Goal: Communication & Community: Answer question/provide support

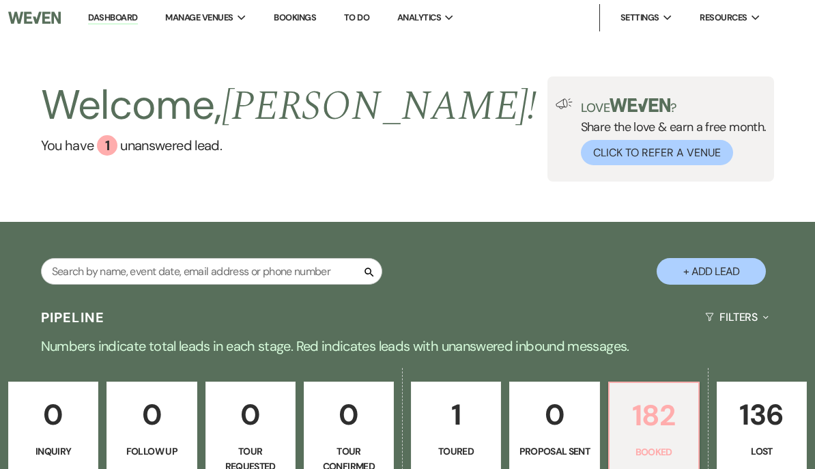
click at [655, 407] on p "182" at bounding box center [654, 416] width 72 height 46
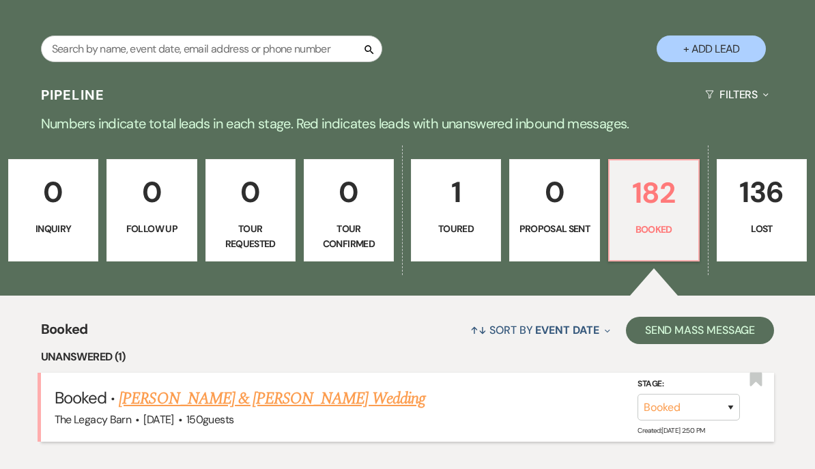
scroll to position [223, 0]
click at [243, 406] on link "[PERSON_NAME] & [PERSON_NAME] Wedding" at bounding box center [272, 399] width 306 height 25
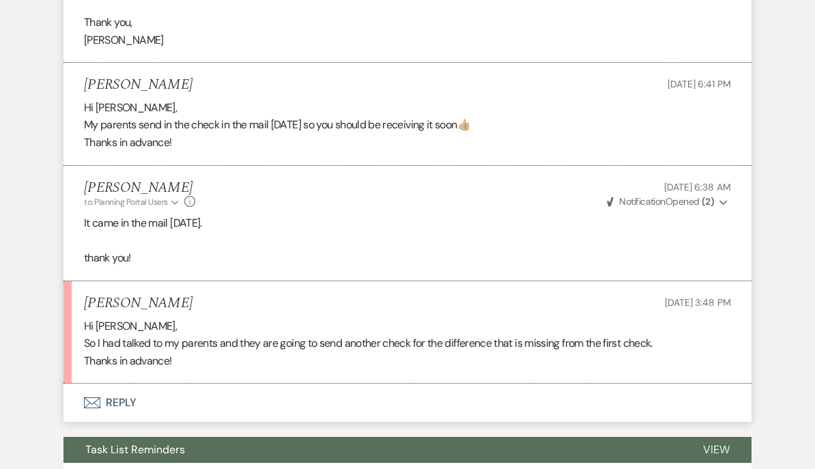
click at [107, 395] on button "Envelope Reply" at bounding box center [408, 403] width 688 height 38
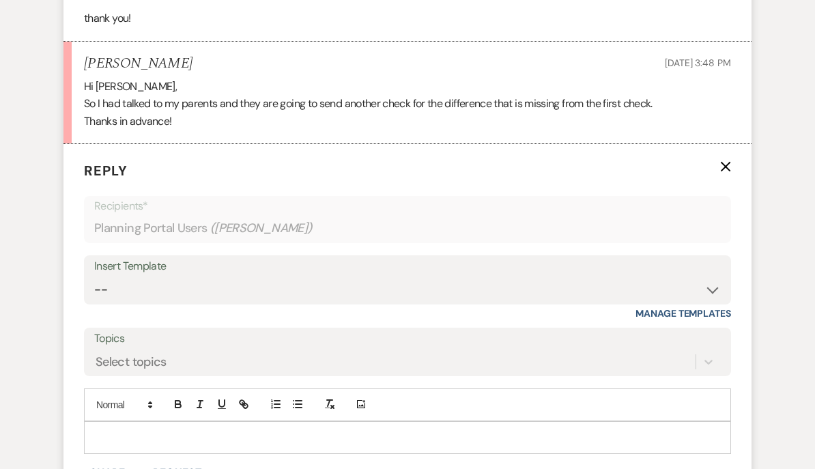
scroll to position [790, 0]
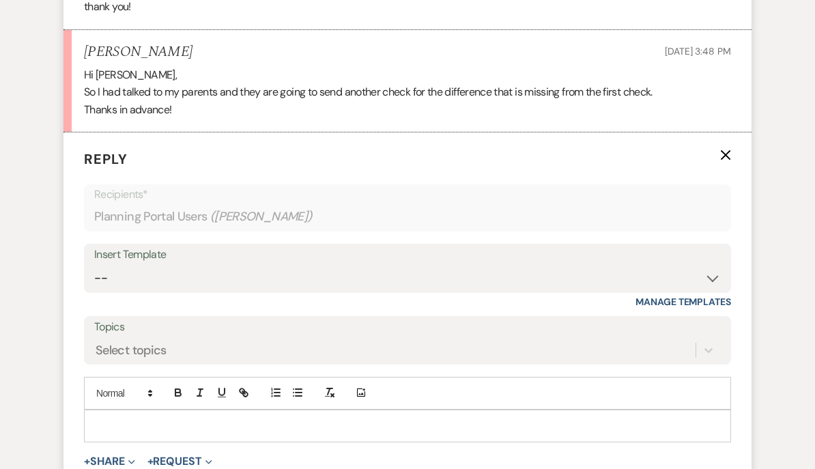
click at [104, 419] on p at bounding box center [408, 426] width 626 height 15
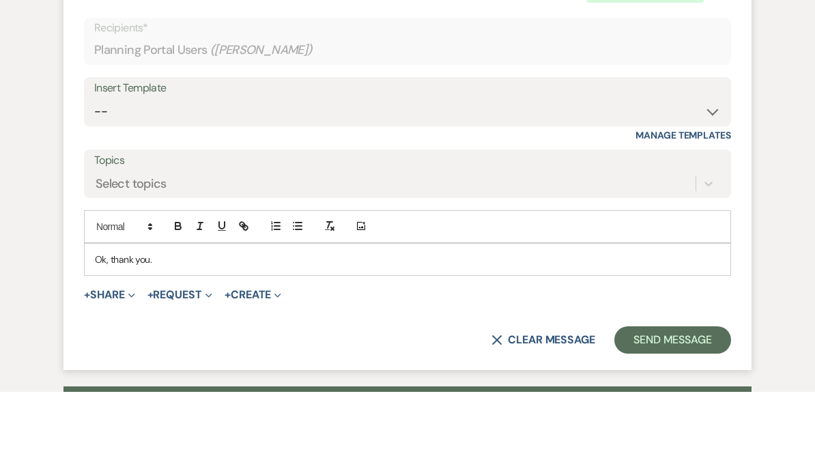
scroll to position [884, 0]
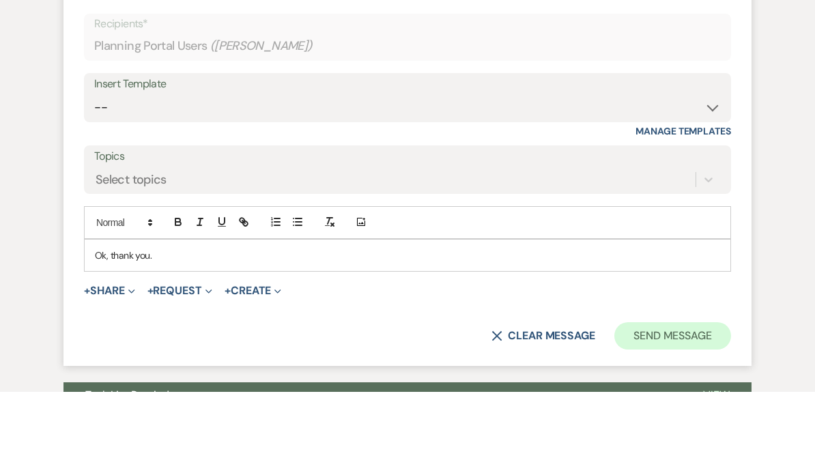
click at [700, 400] on button "Send Message" at bounding box center [673, 413] width 117 height 27
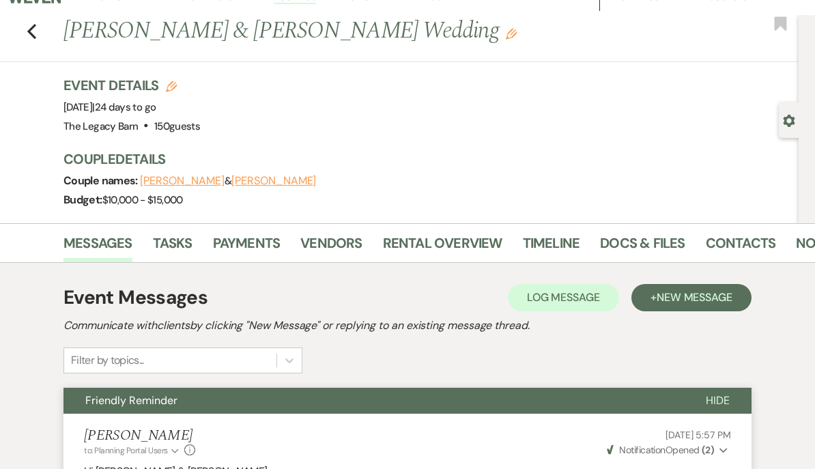
scroll to position [16, 0]
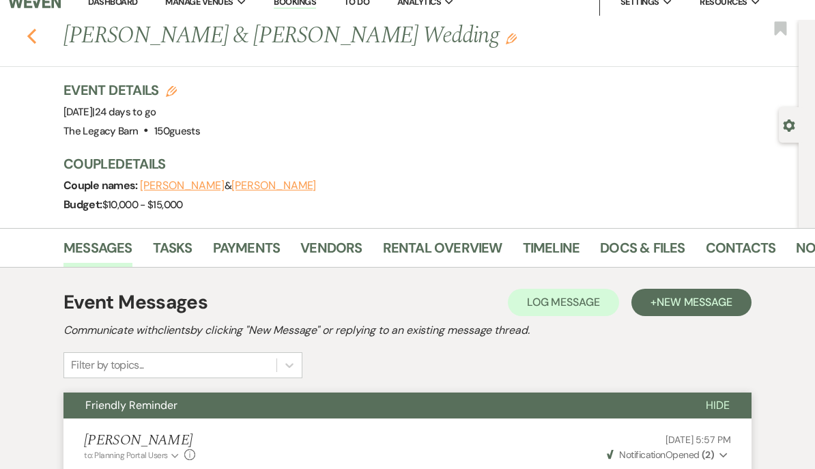
click at [33, 38] on icon "Previous" at bounding box center [32, 36] width 10 height 16
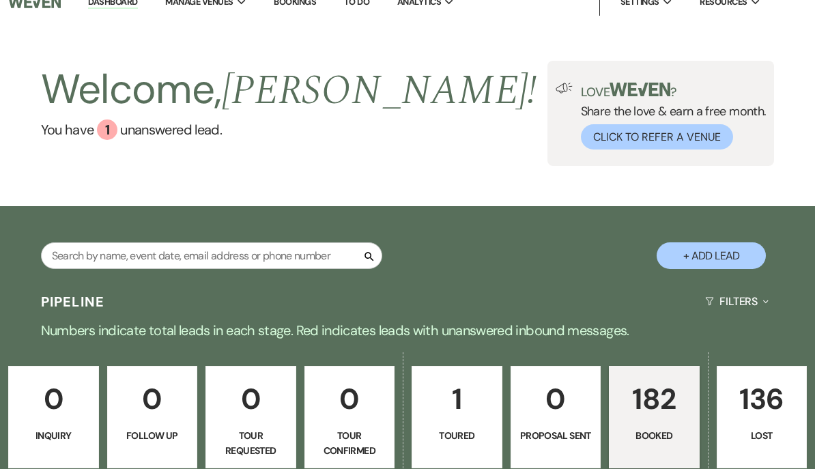
scroll to position [285, 0]
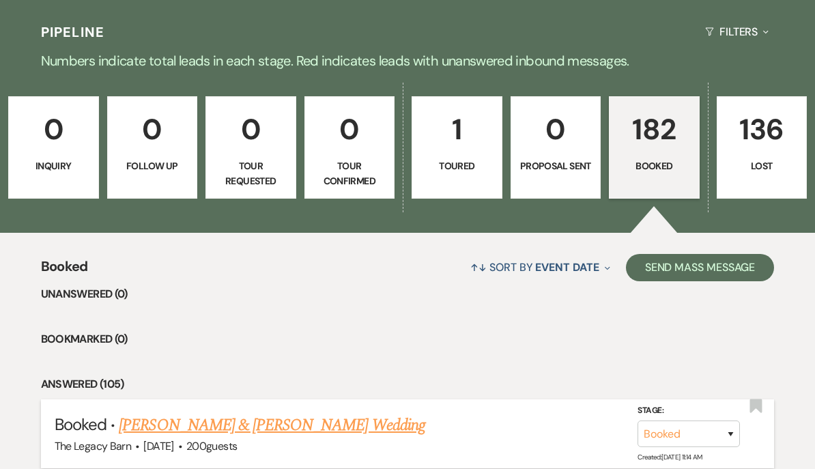
click at [191, 430] on link "[PERSON_NAME] & [PERSON_NAME] Wedding" at bounding box center [272, 425] width 306 height 25
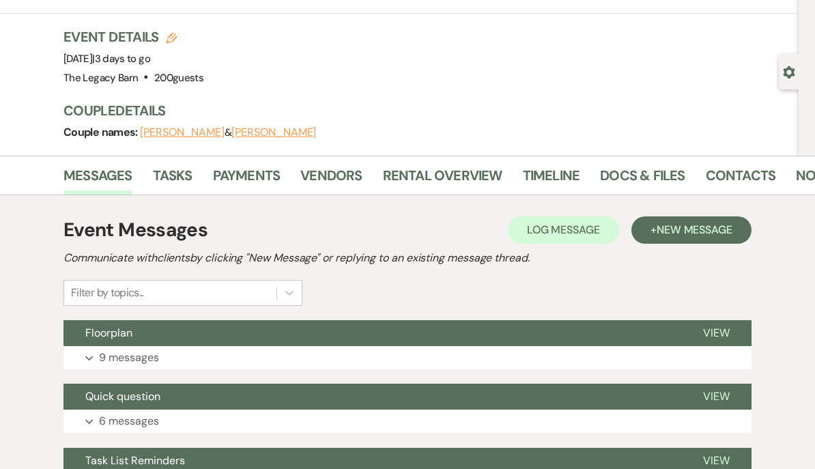
scroll to position [61, 0]
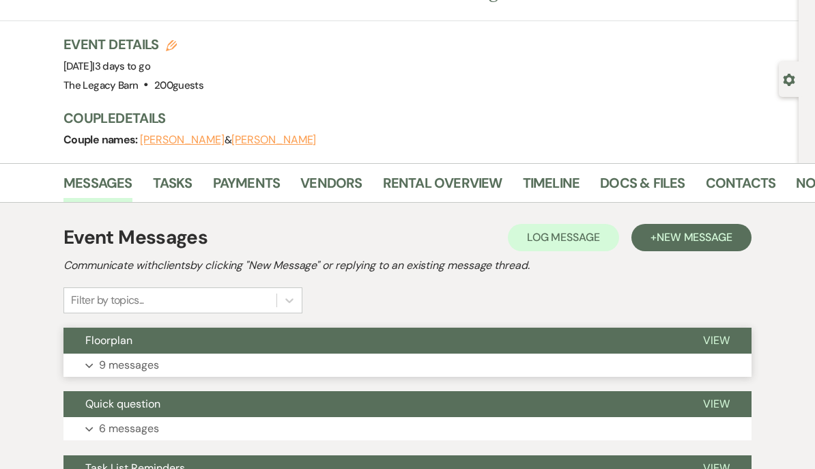
click at [109, 341] on span "Floorplan" at bounding box center [108, 340] width 47 height 14
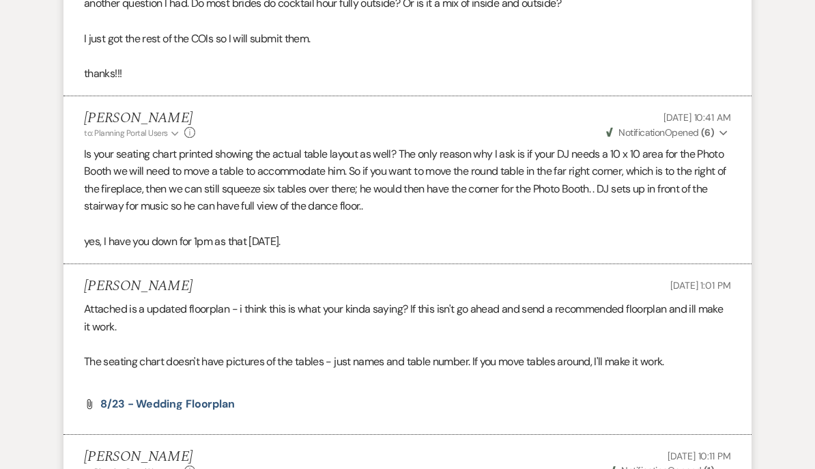
scroll to position [1530, 0]
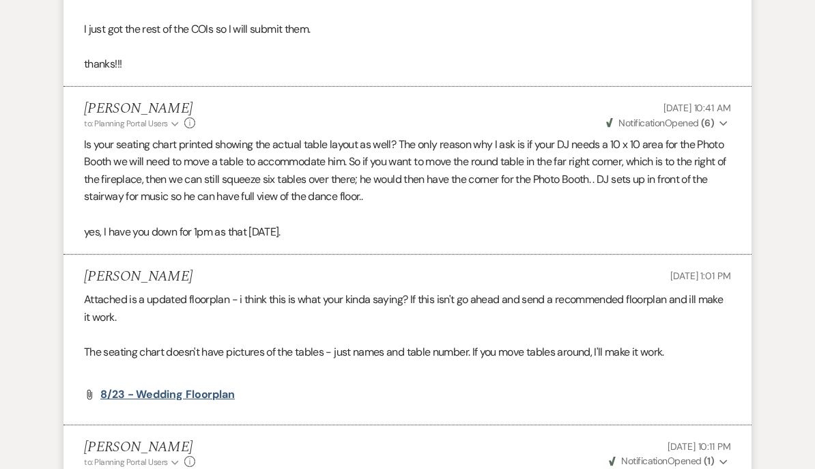
click at [147, 388] on span "8/23 - Wedding Floorplan" at bounding box center [167, 395] width 135 height 14
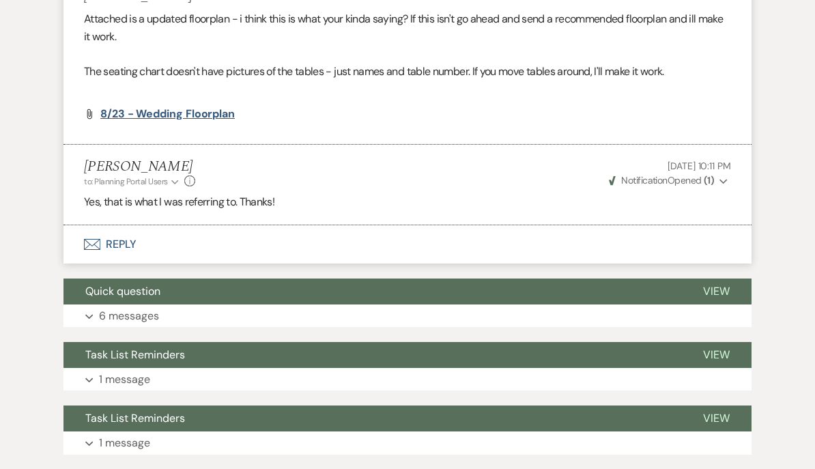
scroll to position [1802, 0]
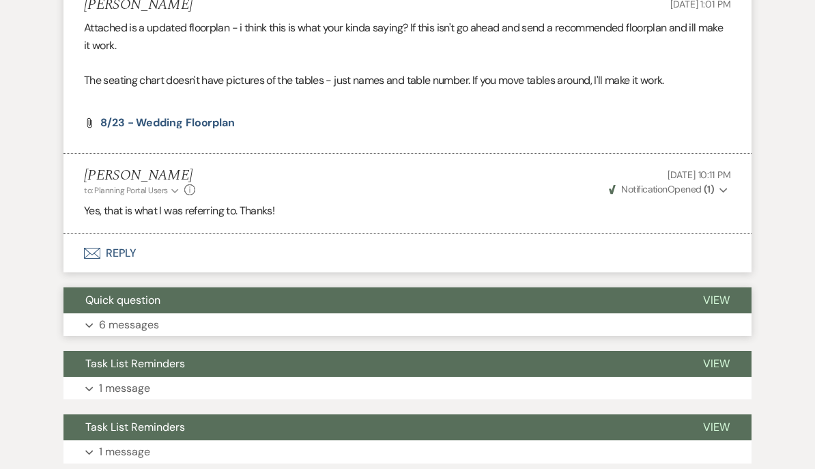
click at [113, 293] on span "Quick question" at bounding box center [122, 300] width 75 height 14
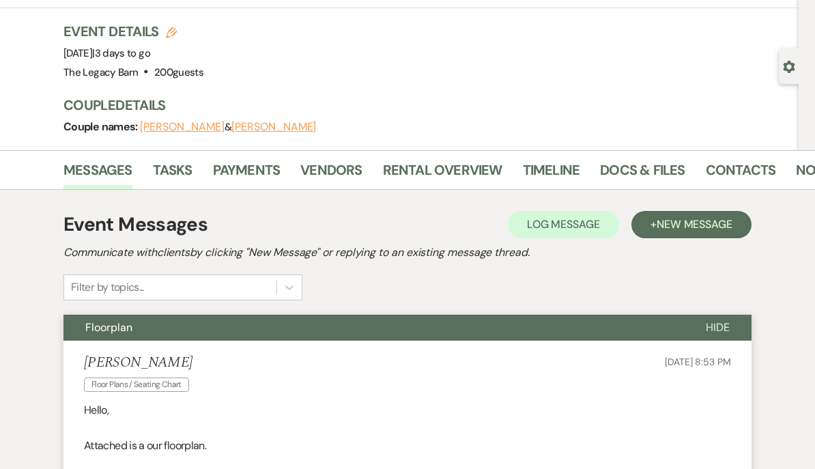
scroll to position [0, 0]
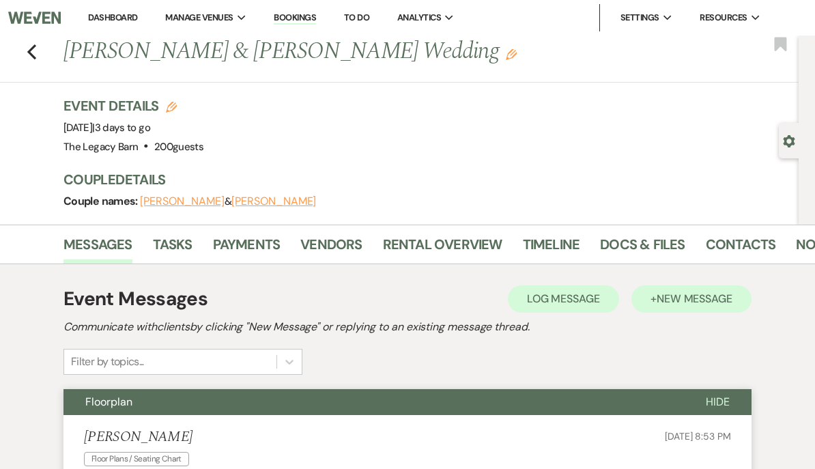
click at [680, 293] on span "New Message" at bounding box center [695, 299] width 76 height 14
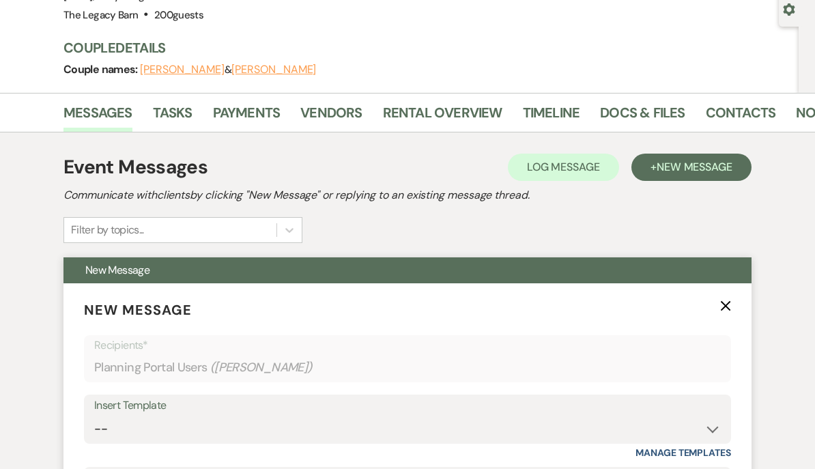
scroll to position [132, 0]
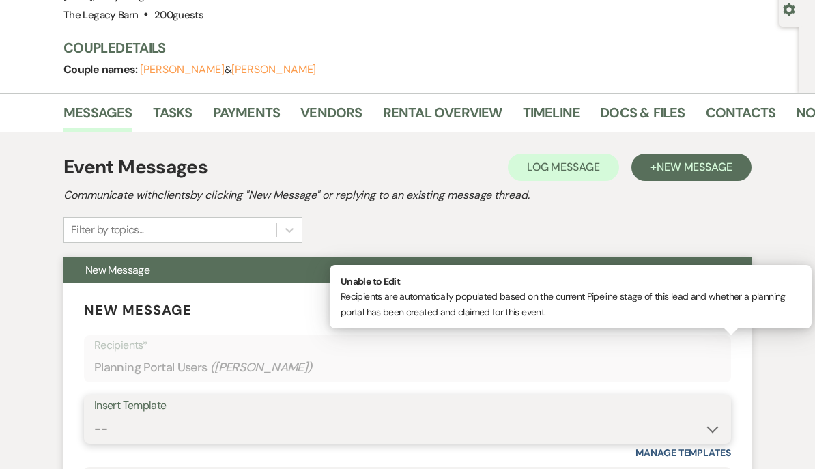
click at [112, 434] on select "-- Documents for Conversion Planning Portal Introduction Initial Inquiry Respon…" at bounding box center [407, 429] width 627 height 27
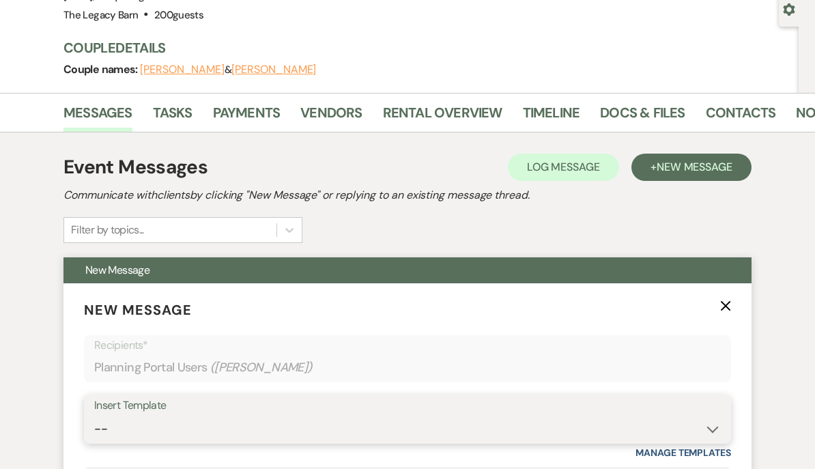
select select "3917"
type input "Happy Wedding Week!"
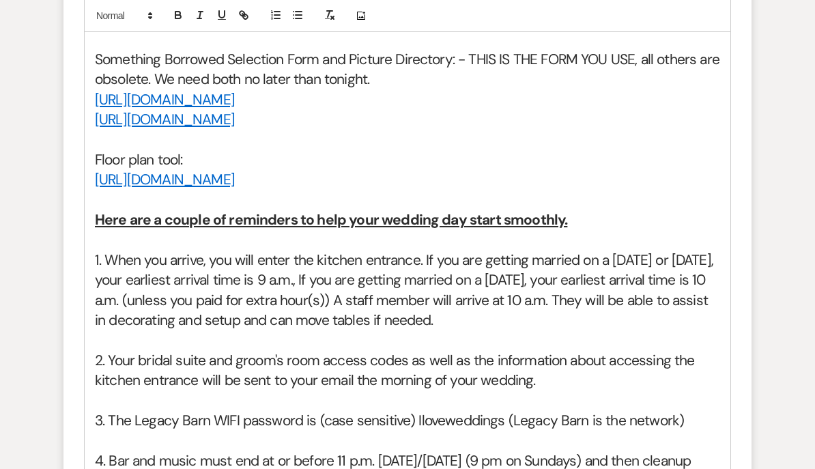
scroll to position [989, 0]
click at [579, 330] on span "1. When you arrive, you will enter the kitchen entrance. If you are getting mar…" at bounding box center [406, 290] width 622 height 79
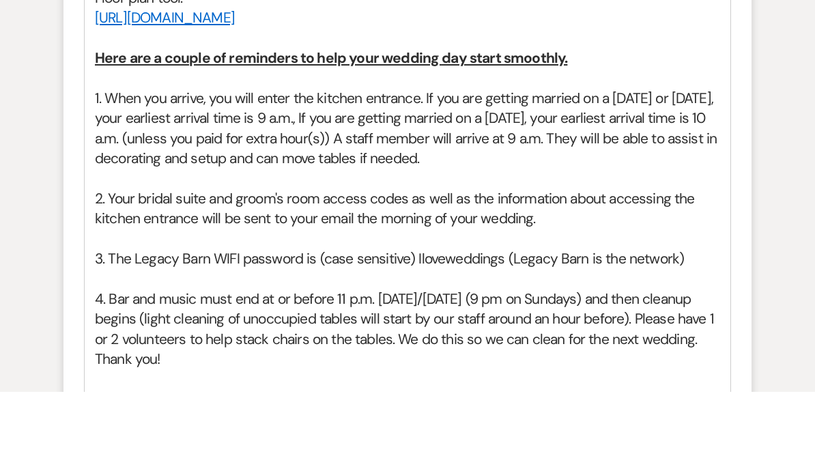
scroll to position [1130, 0]
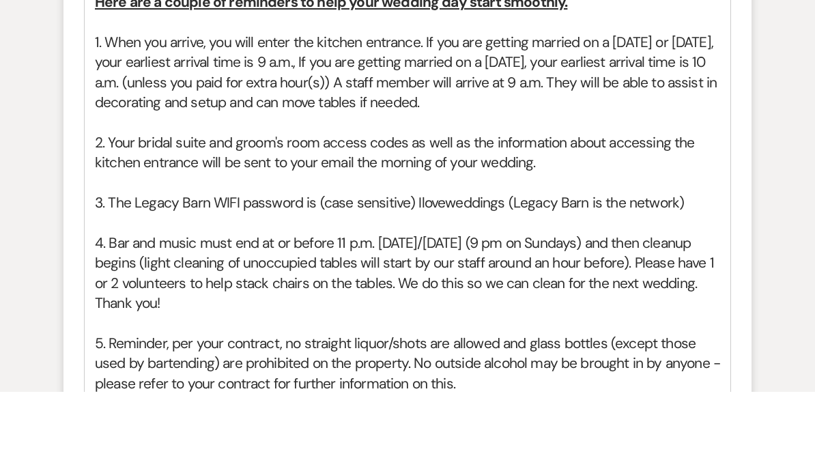
click at [489, 411] on span "5. Reminder, per your contract, no straight liquor/shots are allowed and glass …" at bounding box center [409, 440] width 629 height 59
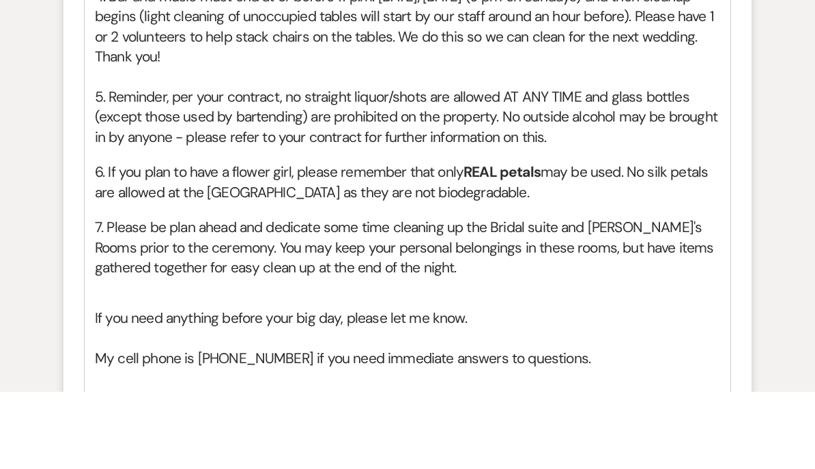
scroll to position [1404, 0]
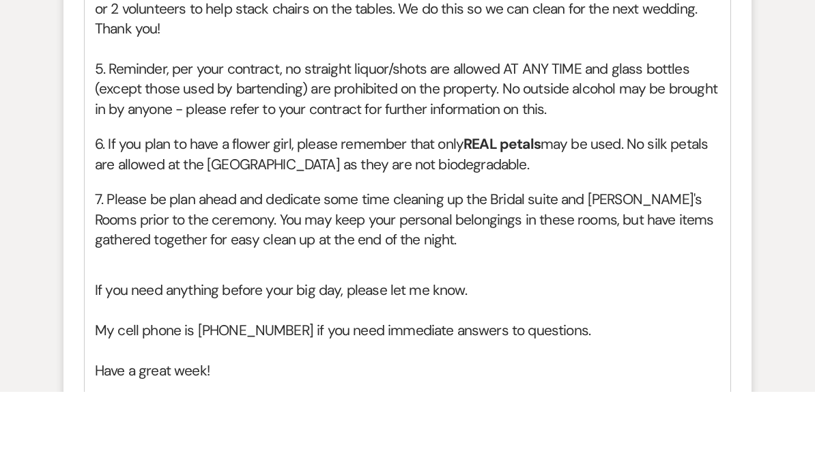
click at [642, 358] on h2 "﻿If you need anything before your big day, please let me know." at bounding box center [408, 368] width 626 height 20
click at [163, 267] on span "7. Please be plan ahead and dedicate some time cleaning up the Bridal suite and…" at bounding box center [406, 296] width 623 height 59
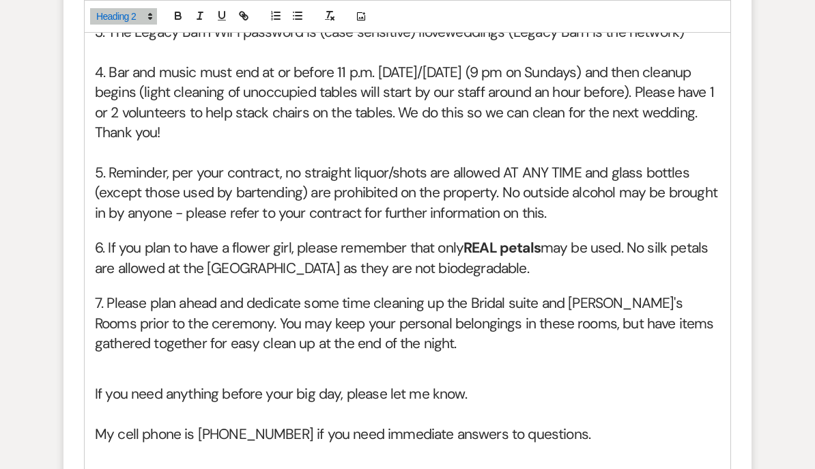
scroll to position [1374, 0]
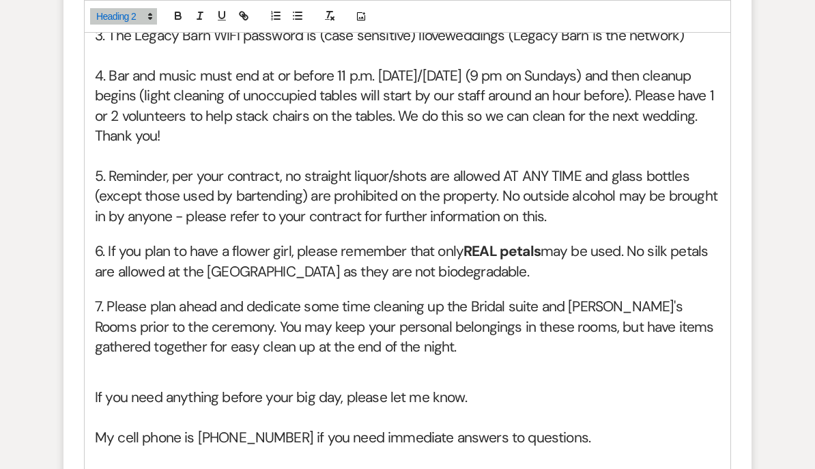
click at [589, 225] on span "5. Reminder, per your contract, no straight liquor/shots are allowed AT ANY TIM…" at bounding box center [408, 196] width 626 height 59
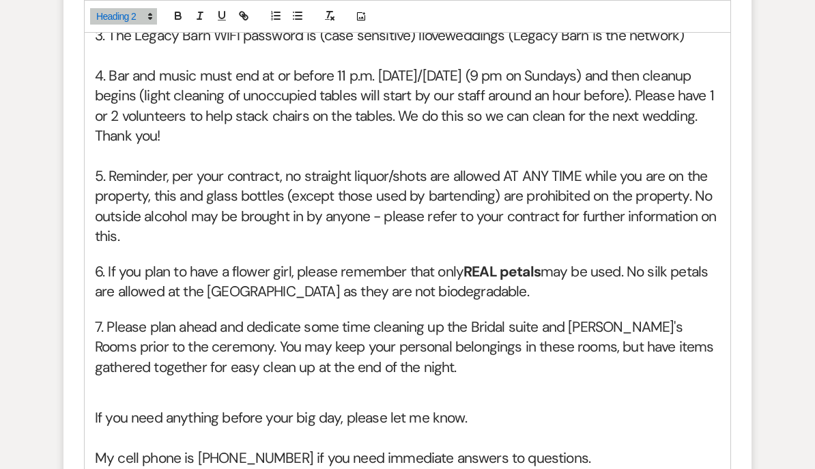
click at [284, 220] on span "5. Reminder, per your contract, no straight liquor/shots are allowed AT ANY TIM…" at bounding box center [408, 206] width 626 height 79
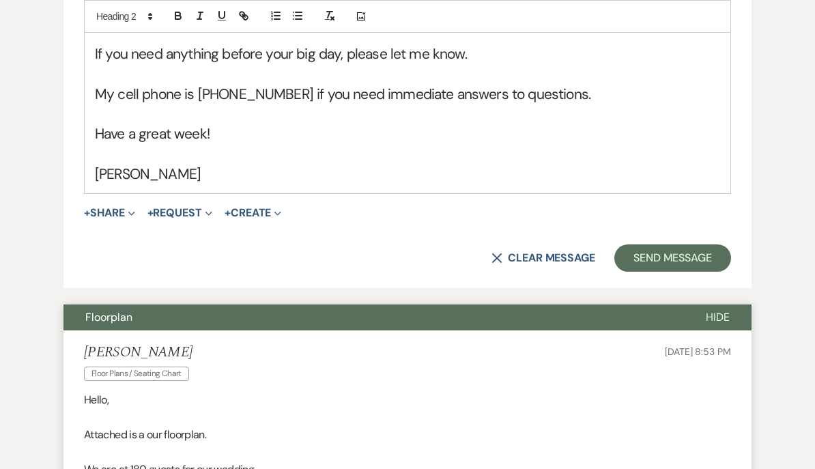
scroll to position [1754, 0]
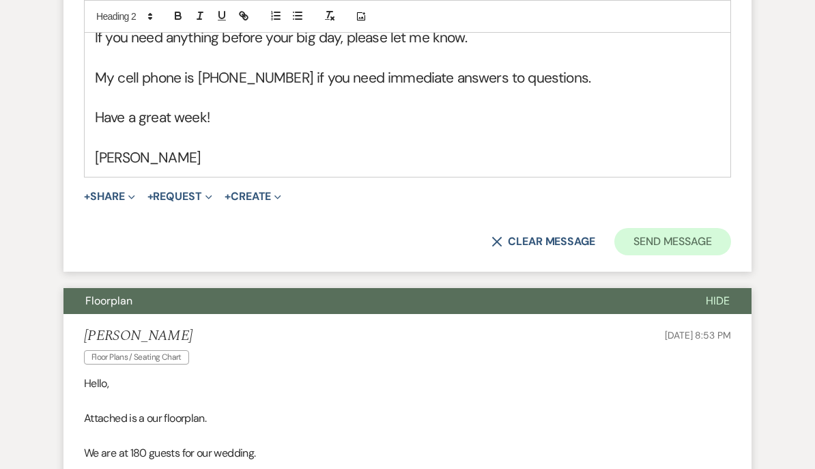
click at [672, 255] on button "Send Message" at bounding box center [673, 241] width 117 height 27
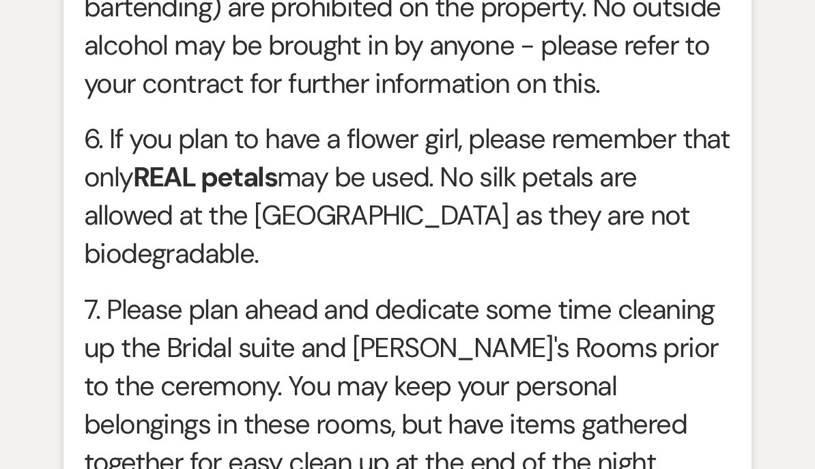
scroll to position [2599, 0]
